Goal: Check status: Check status

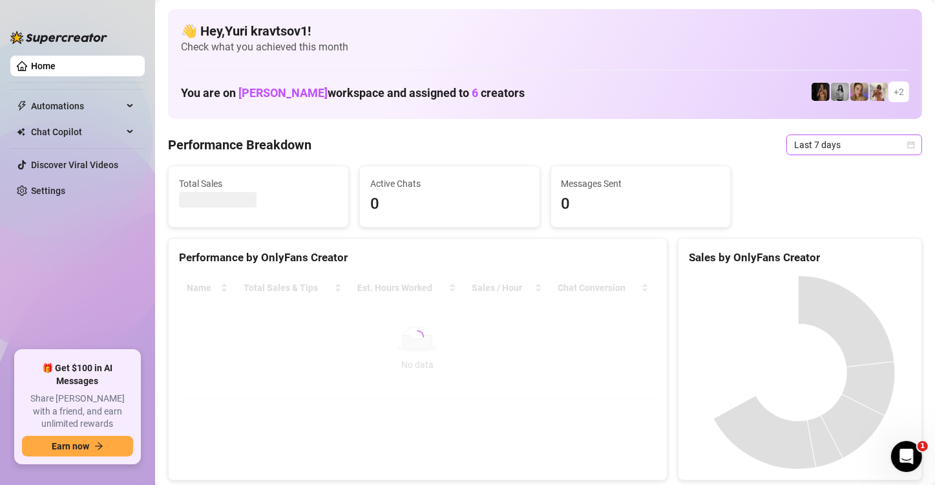
click at [892, 149] on span "Last 7 days" at bounding box center [854, 144] width 120 height 19
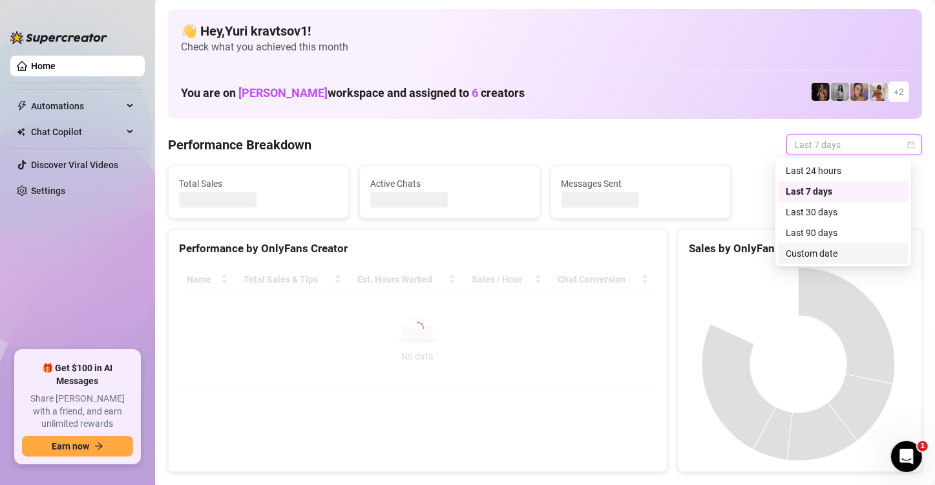
click at [841, 253] on div "Custom date" at bounding box center [843, 253] width 115 height 14
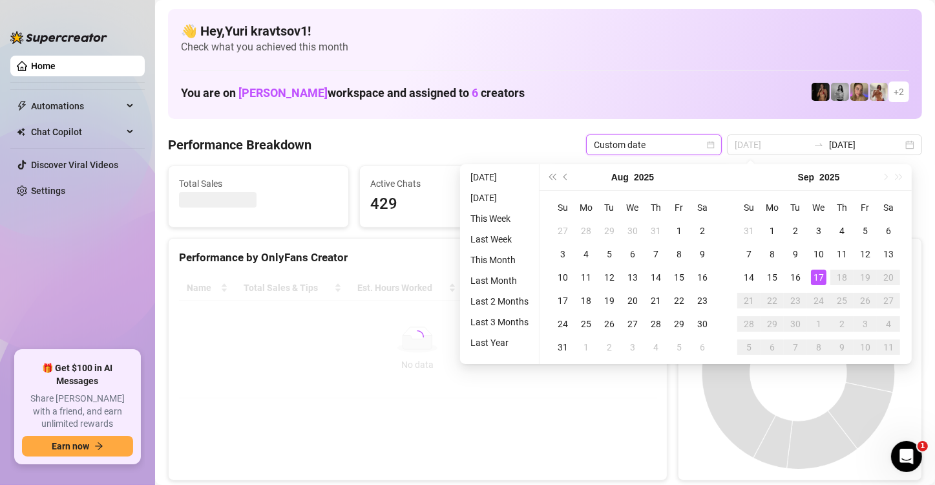
click at [821, 282] on div "17" at bounding box center [819, 277] width 16 height 16
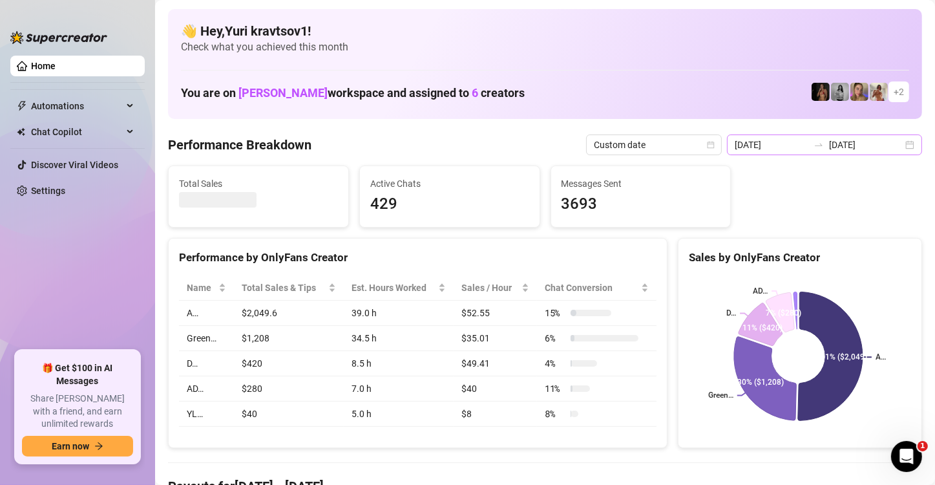
click at [896, 145] on div "[DATE] [DATE]" at bounding box center [824, 144] width 195 height 21
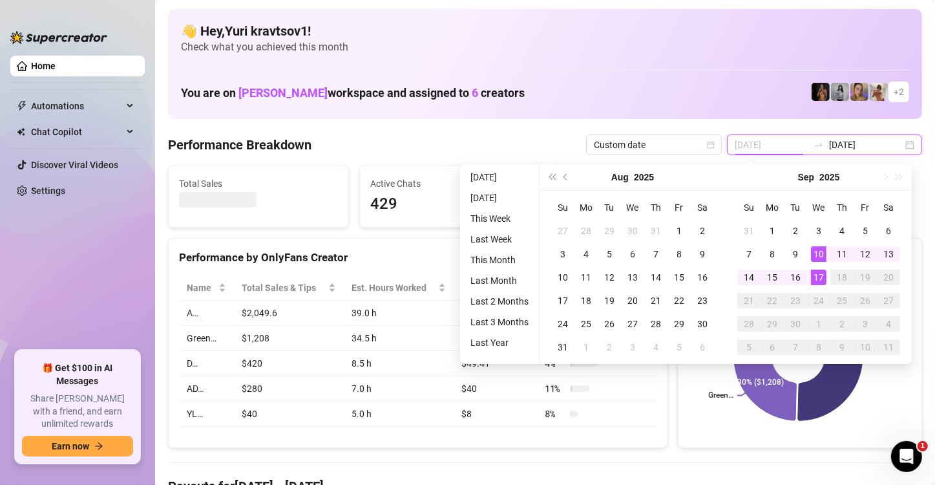
type input "[DATE]"
click at [816, 271] on div "17" at bounding box center [819, 277] width 16 height 16
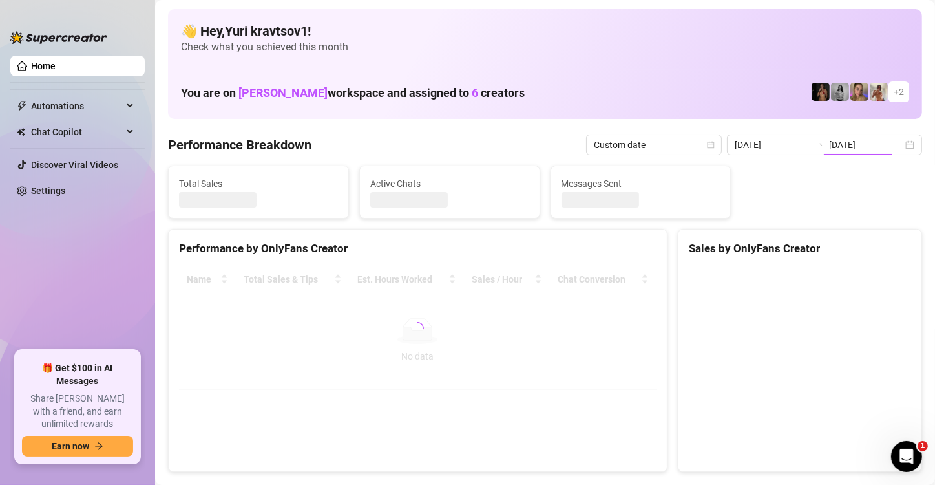
type input "[DATE]"
